Goal: Information Seeking & Learning: Learn about a topic

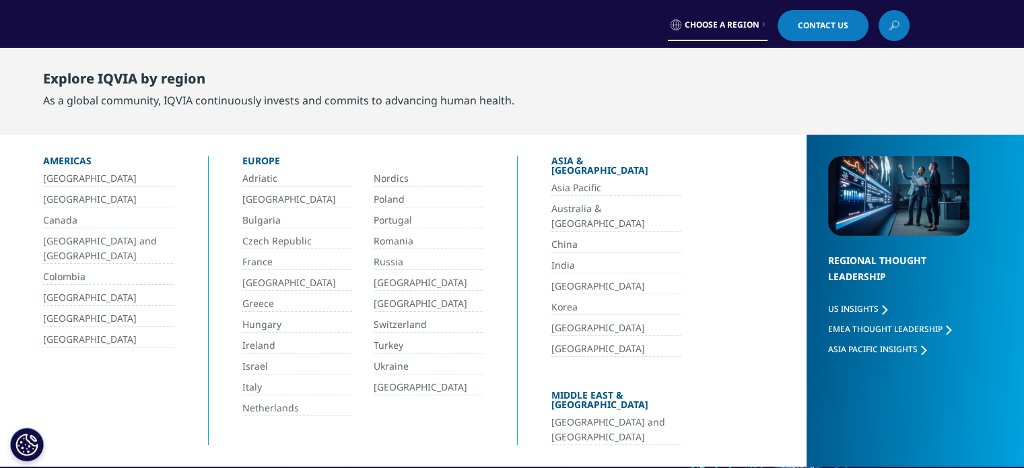
click at [394, 234] on link "Romania" at bounding box center [429, 241] width 110 height 15
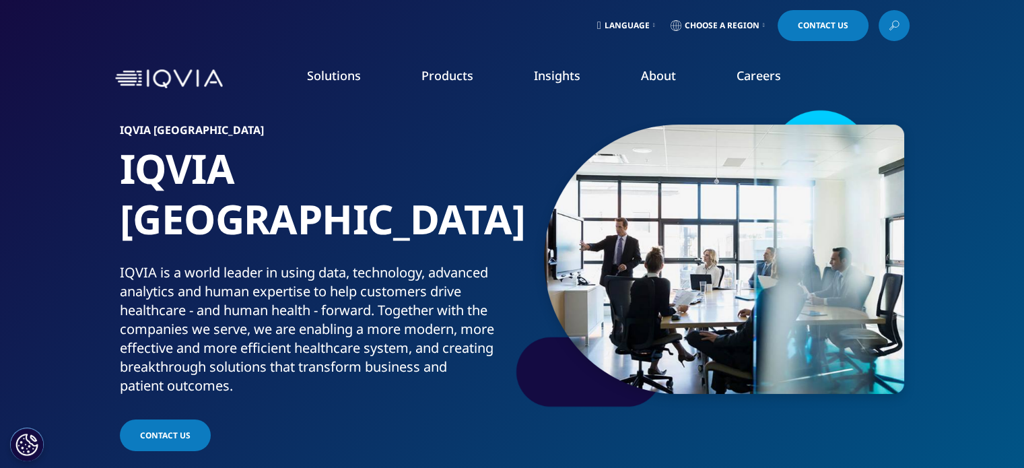
click at [314, 419] on div "Contact Us" at bounding box center [313, 436] width 387 height 34
click at [58, 269] on link "Investigator Site Portal" at bounding box center [146, 268] width 238 height 15
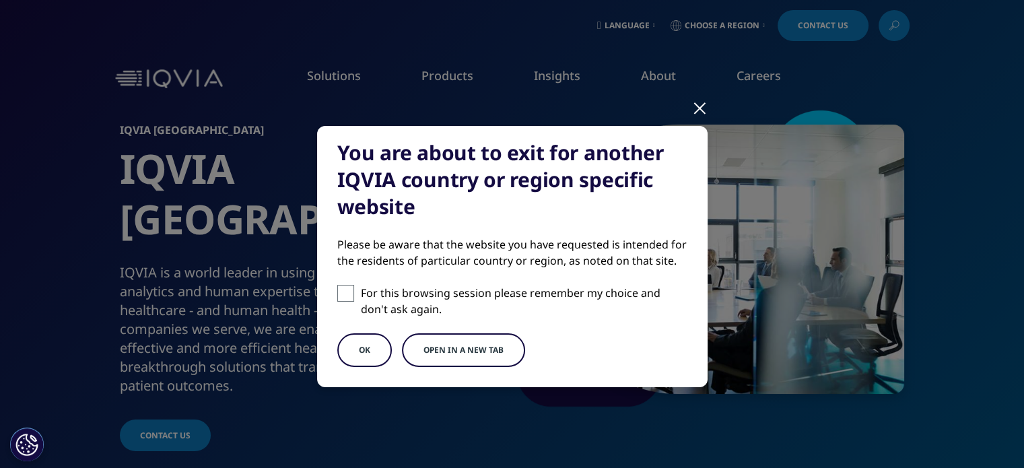
click at [337, 286] on span at bounding box center [345, 293] width 17 height 17
click at [337, 286] on input "For this browsing session please remember my choice and don't ask again." at bounding box center [345, 293] width 17 height 17
checkbox input "true"
click at [353, 339] on button "OK" at bounding box center [364, 350] width 55 height 34
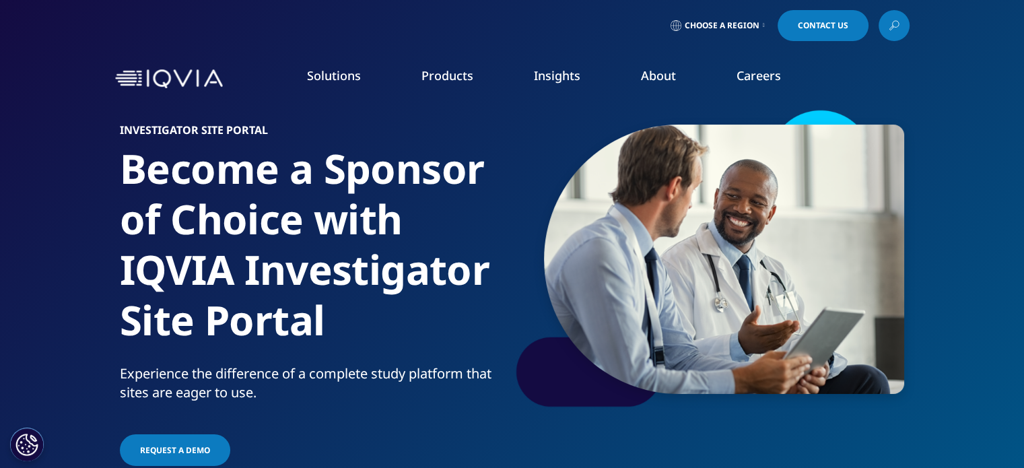
click at [770, 73] on link "Careers" at bounding box center [758, 75] width 44 height 16
click at [316, 169] on link "Clinical Research" at bounding box center [386, 169] width 230 height 15
